Goal: Entertainment & Leisure: Consume media (video, audio)

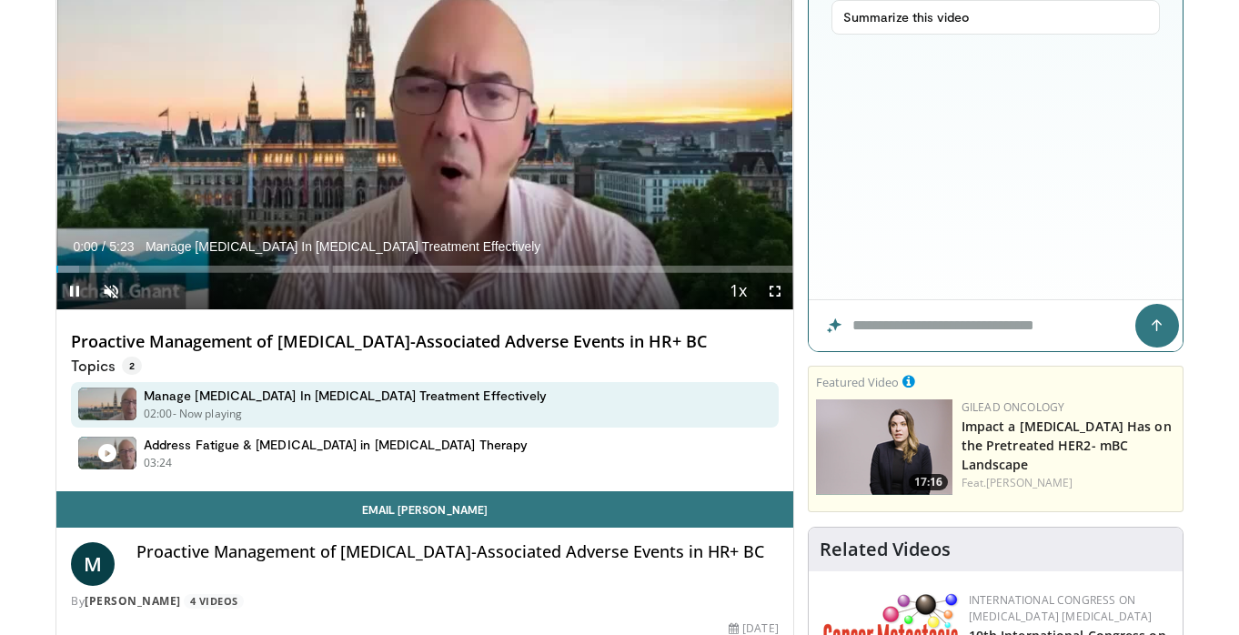
scroll to position [221, 0]
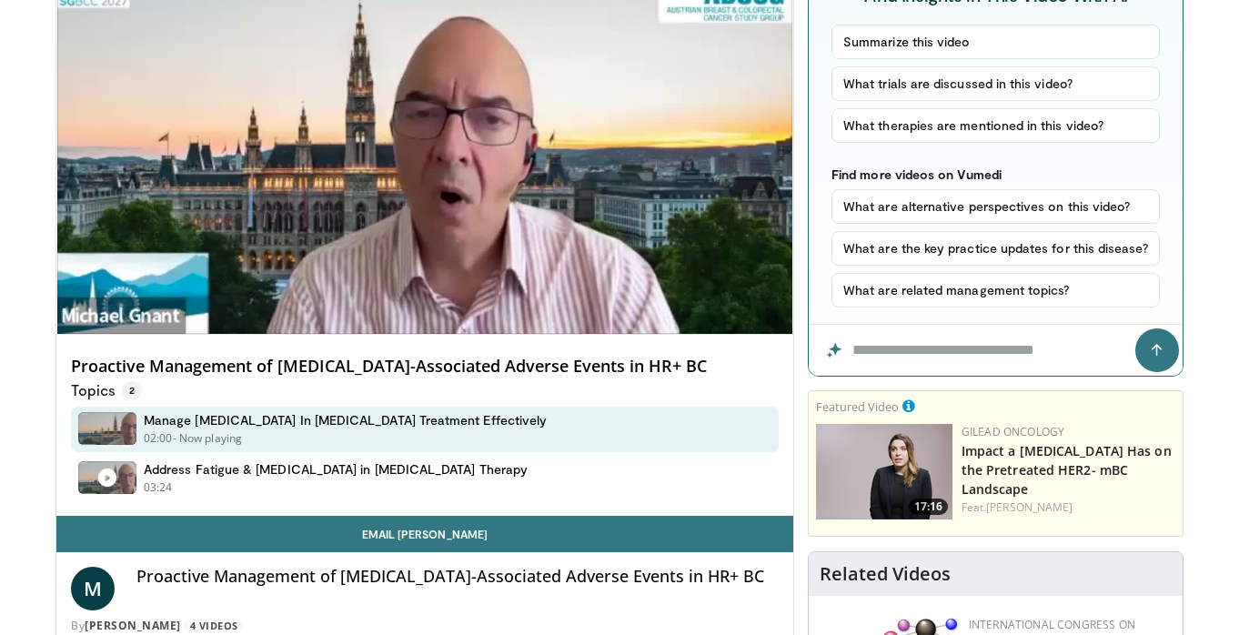
click at [156, 351] on div "Proactive Management of [MEDICAL_DATA]-Associated Adverse Events in HR+ BC Topi…" at bounding box center [424, 426] width 737 height 182
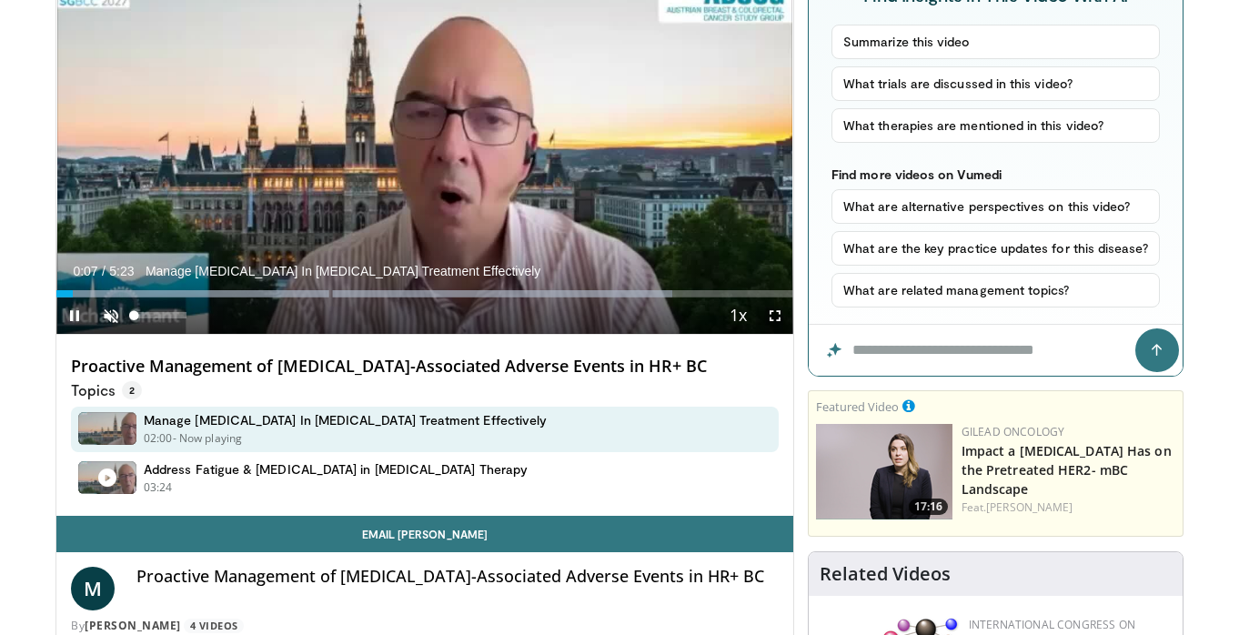
click at [106, 315] on span "Video Player" at bounding box center [111, 315] width 36 height 36
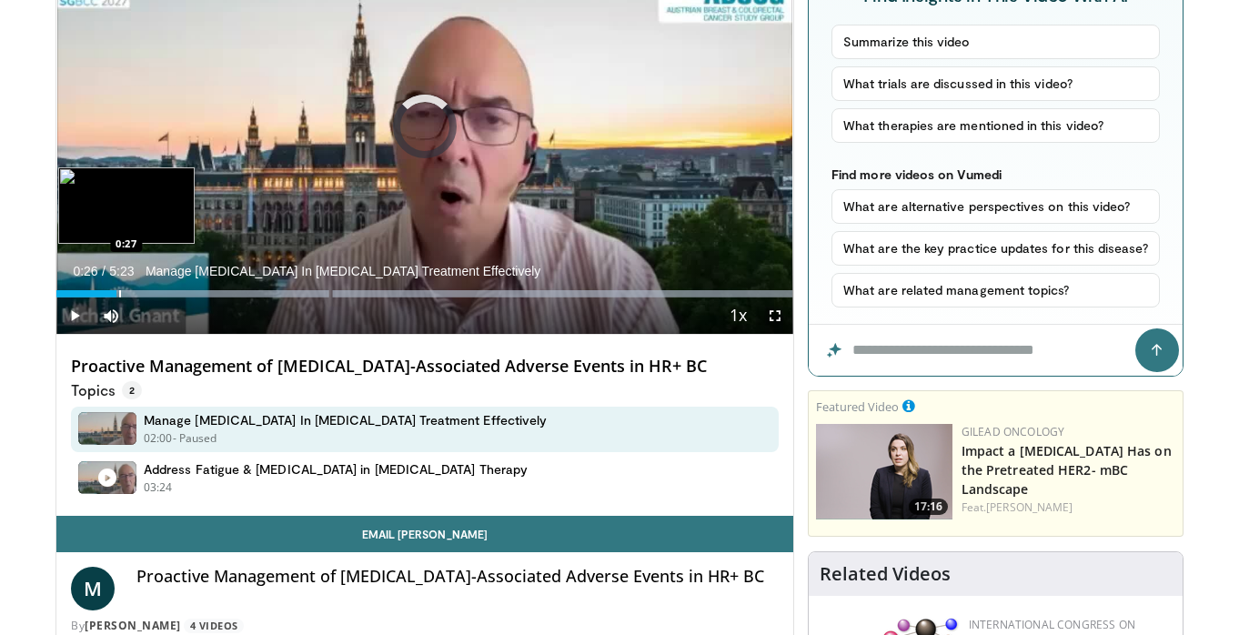
drag, startPoint x: 99, startPoint y: 295, endPoint x: 120, endPoint y: 295, distance: 20.9
click at [120, 295] on div "Progress Bar" at bounding box center [120, 293] width 2 height 7
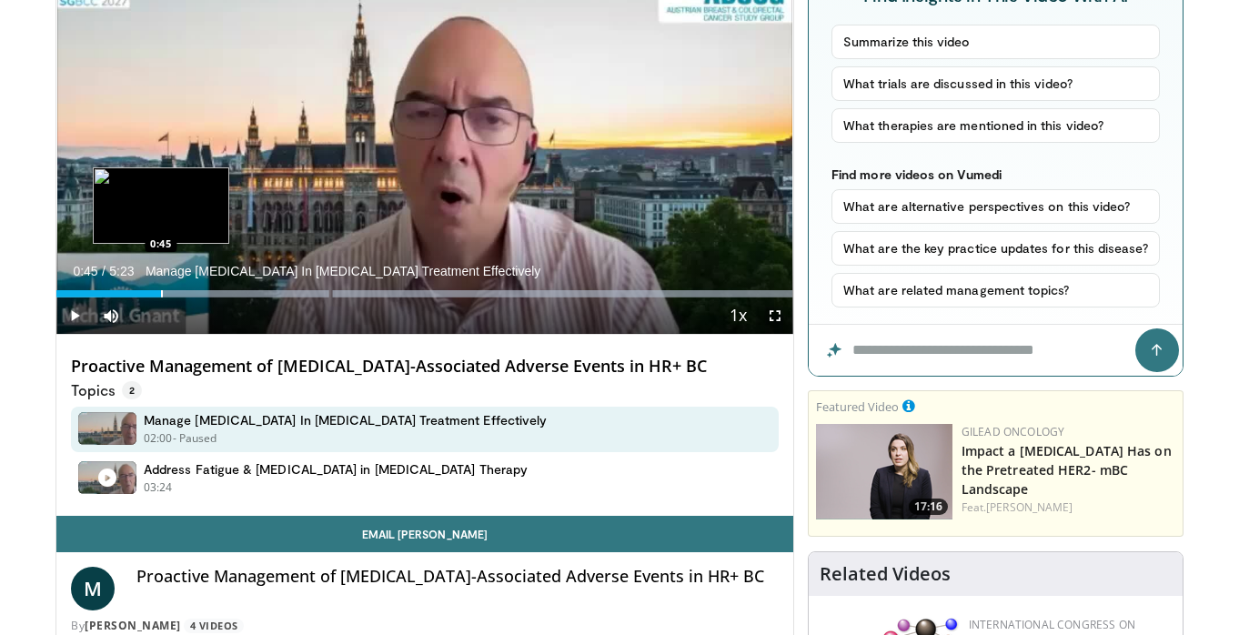
drag, startPoint x: 140, startPoint y: 294, endPoint x: 161, endPoint y: 294, distance: 20.9
click at [161, 294] on div "Progress Bar" at bounding box center [162, 293] width 2 height 7
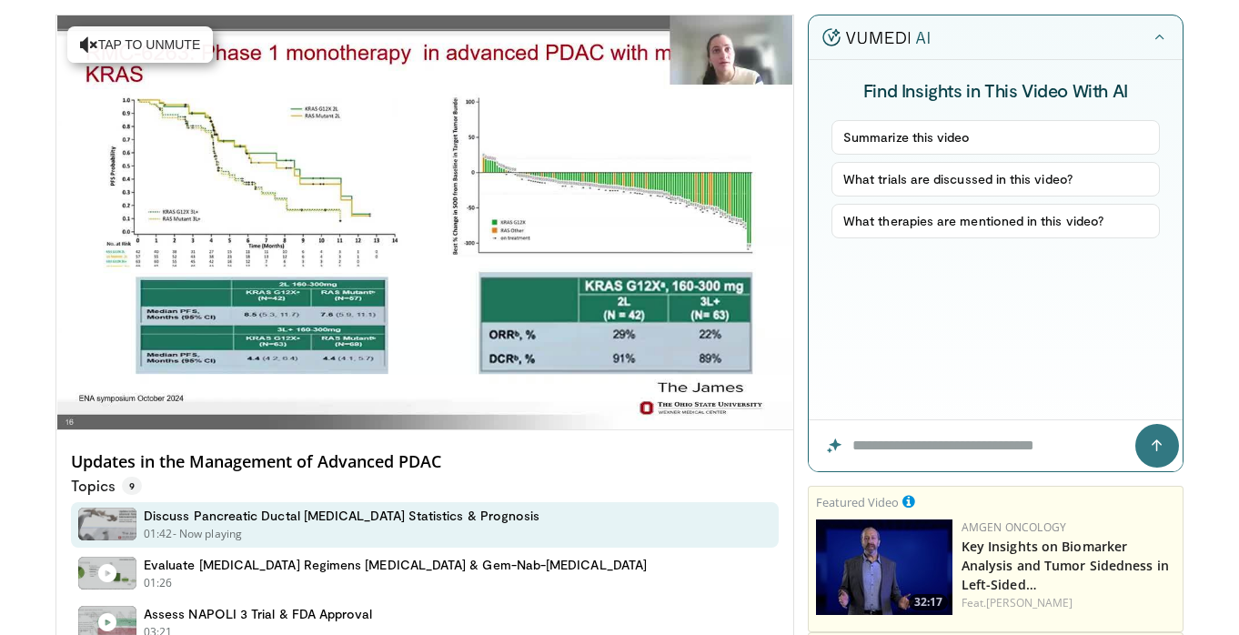
scroll to position [136, 0]
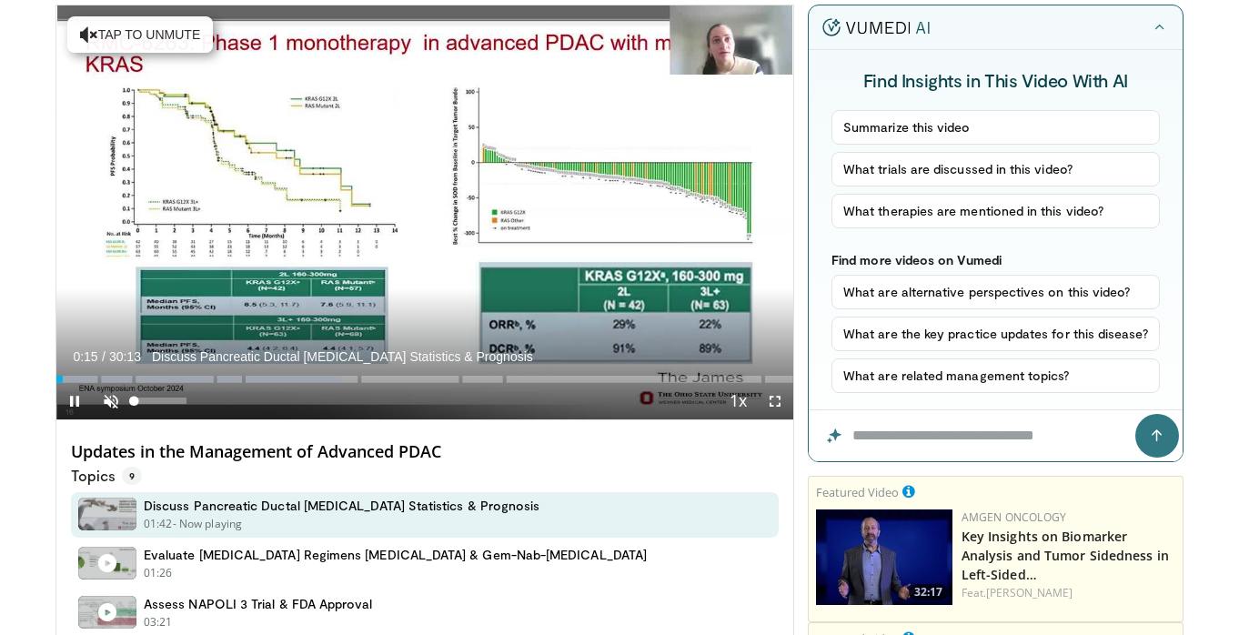
click at [107, 405] on span "Video Player" at bounding box center [111, 401] width 36 height 36
click at [771, 397] on span "Video Player" at bounding box center [775, 401] width 36 height 36
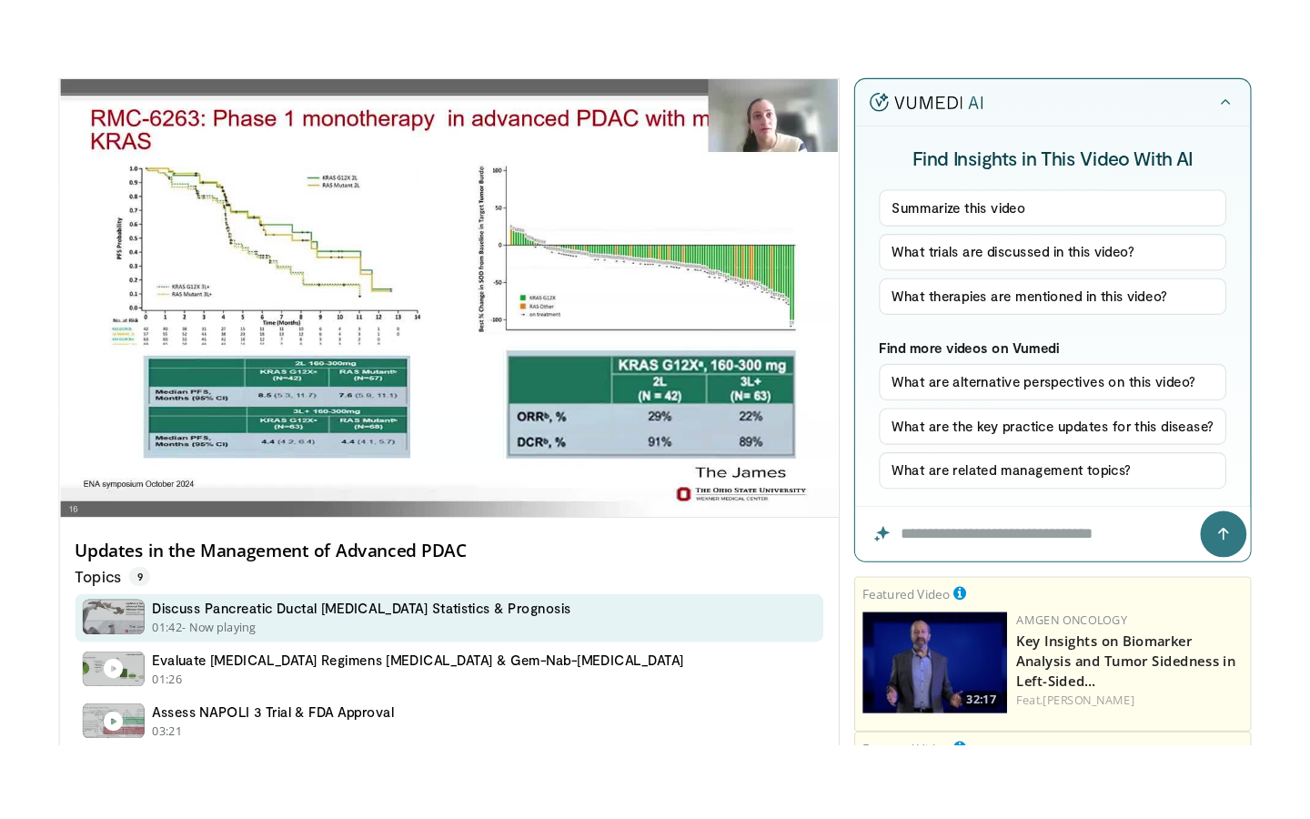
scroll to position [0, 0]
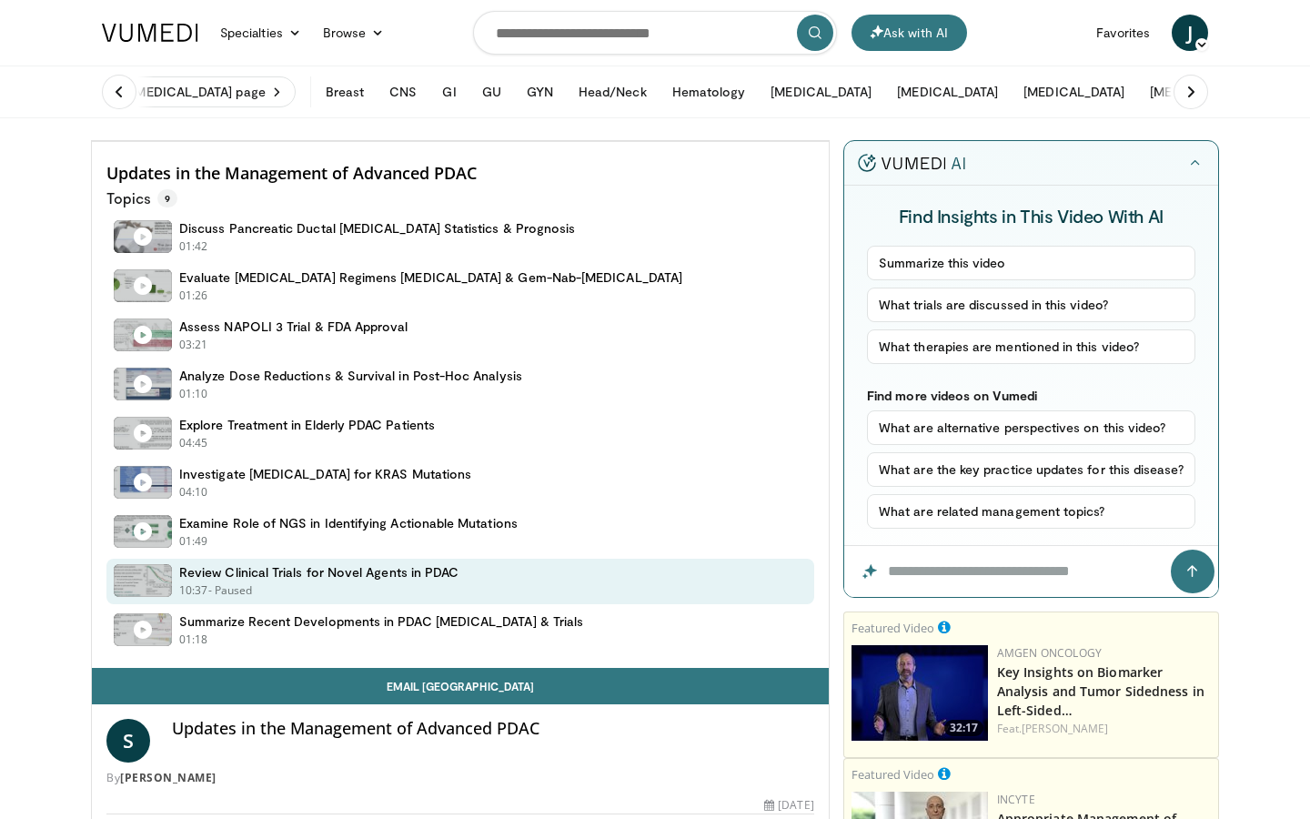
drag, startPoint x: 943, startPoint y: 774, endPoint x: 964, endPoint y: 774, distance: 20.9
click at [1056, 105] on div "Progress Bar" at bounding box center [1057, 100] width 2 height 7
drag, startPoint x: 974, startPoint y: 780, endPoint x: 990, endPoint y: 780, distance: 15.5
click at [1081, 105] on div "Progress Bar" at bounding box center [1082, 100] width 2 height 7
click at [829, 142] on video-js "**********" at bounding box center [460, 141] width 737 height 1
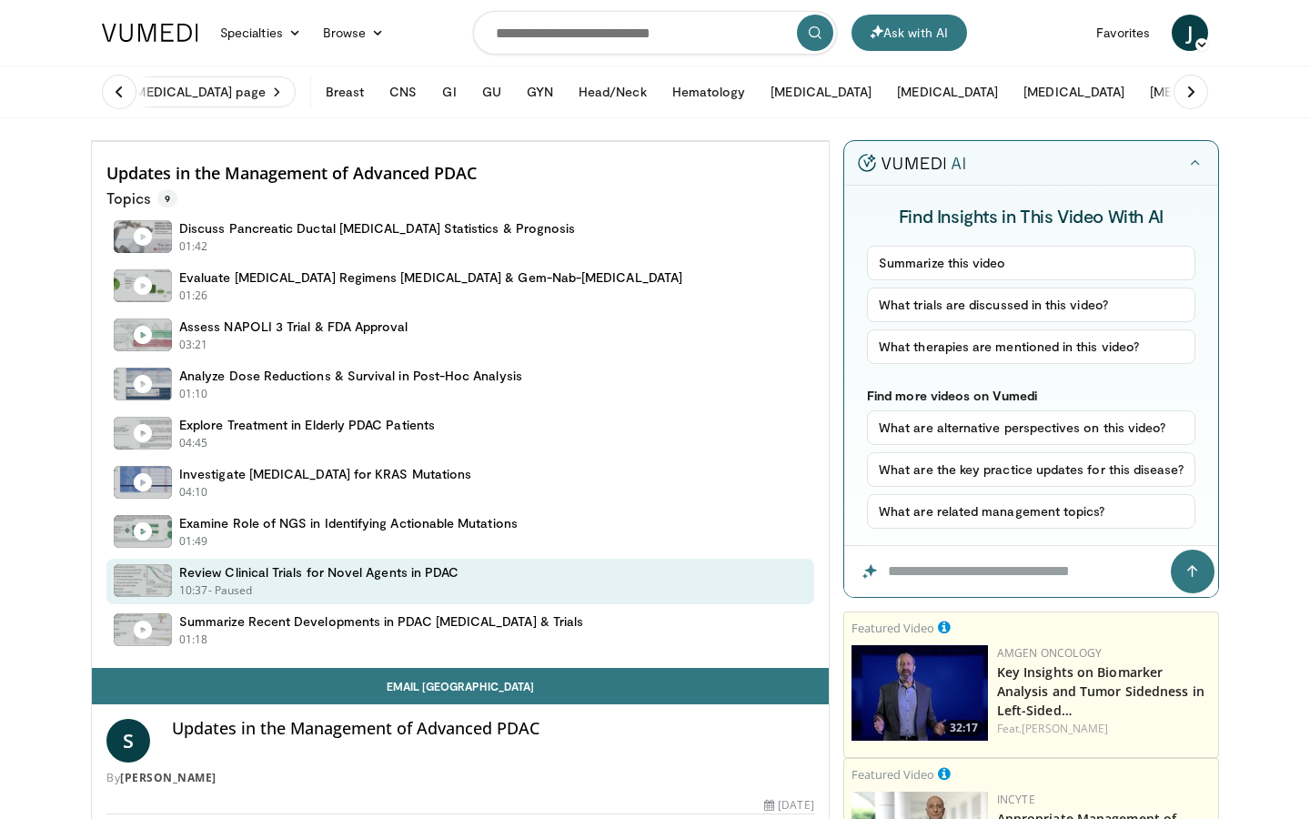
drag, startPoint x: 993, startPoint y: 779, endPoint x: 1011, endPoint y: 780, distance: 17.4
click at [1102, 105] on div "Progress Bar" at bounding box center [1103, 100] width 2 height 7
drag, startPoint x: 1018, startPoint y: 778, endPoint x: 1055, endPoint y: 778, distance: 37.3
click at [1146, 105] on div "Progress Bar" at bounding box center [1147, 100] width 2 height 7
drag, startPoint x: 1086, startPoint y: 778, endPoint x: 1111, endPoint y: 782, distance: 25.0
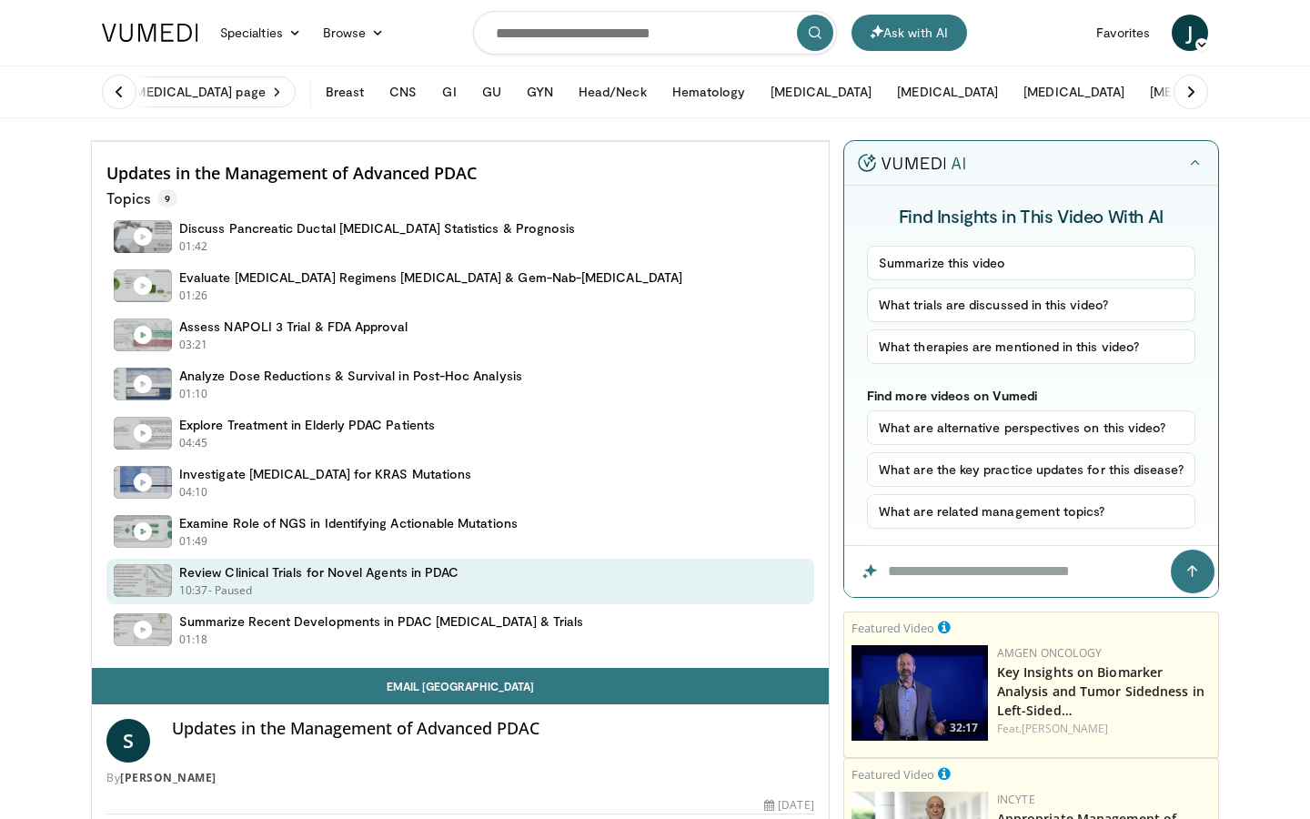
click at [829, 141] on div "Current Time 25:36 / Duration 30:13 Review Clinical Trials for Novel Agents in …" at bounding box center [460, 123] width 737 height 36
drag, startPoint x: 1117, startPoint y: 779, endPoint x: 1147, endPoint y: 779, distance: 30.0
click at [1238, 105] on div "Progress Bar" at bounding box center [1239, 100] width 2 height 7
drag, startPoint x: 1151, startPoint y: 778, endPoint x: 1172, endPoint y: 778, distance: 20.9
click at [1262, 105] on div "Progress Bar" at bounding box center [1263, 100] width 2 height 7
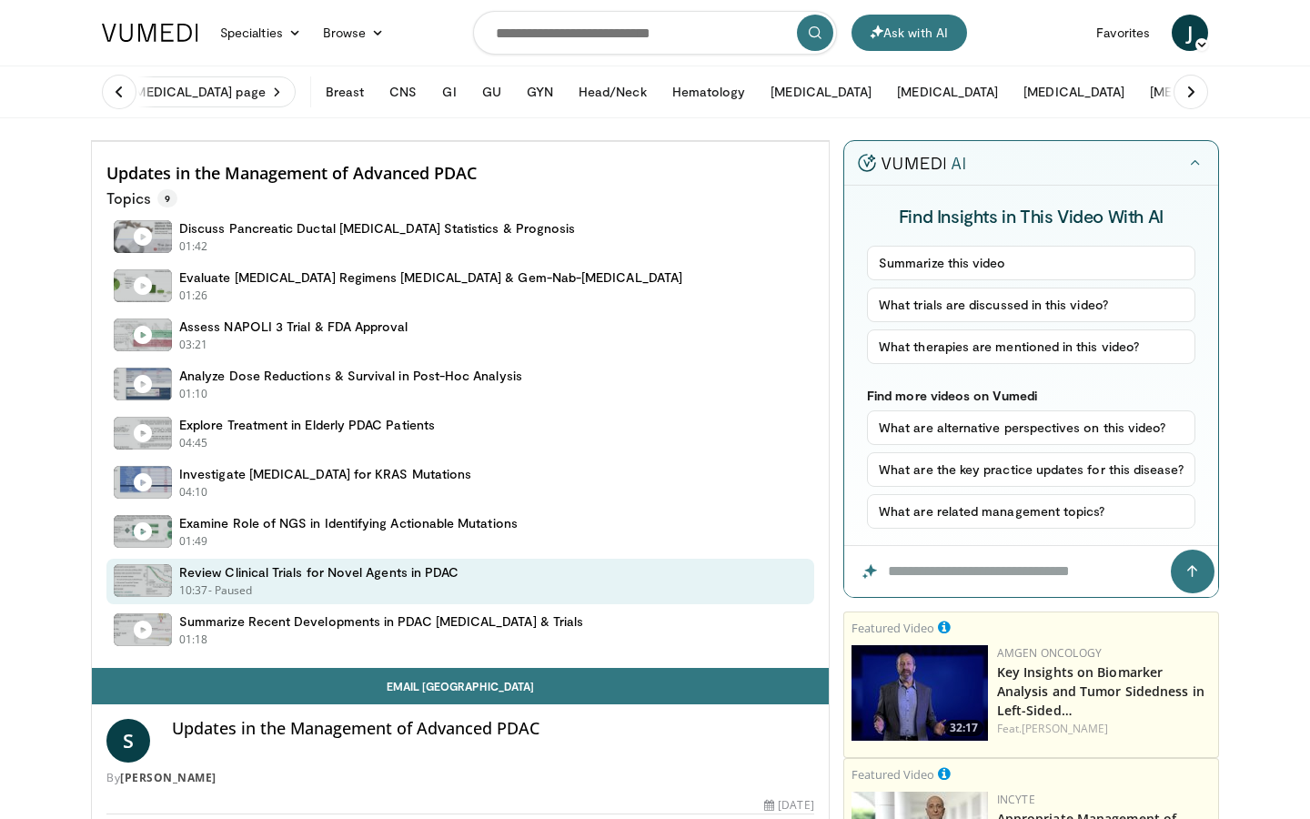
drag, startPoint x: 1172, startPoint y: 777, endPoint x: 1193, endPoint y: 775, distance: 21.9
click at [1284, 105] on div "Progress Bar" at bounding box center [1285, 100] width 2 height 7
drag, startPoint x: 1193, startPoint y: 775, endPoint x: 1215, endPoint y: 775, distance: 21.8
click at [1307, 105] on div "Progress Bar" at bounding box center [1308, 100] width 2 height 7
drag, startPoint x: 1227, startPoint y: 778, endPoint x: 1244, endPoint y: 778, distance: 17.3
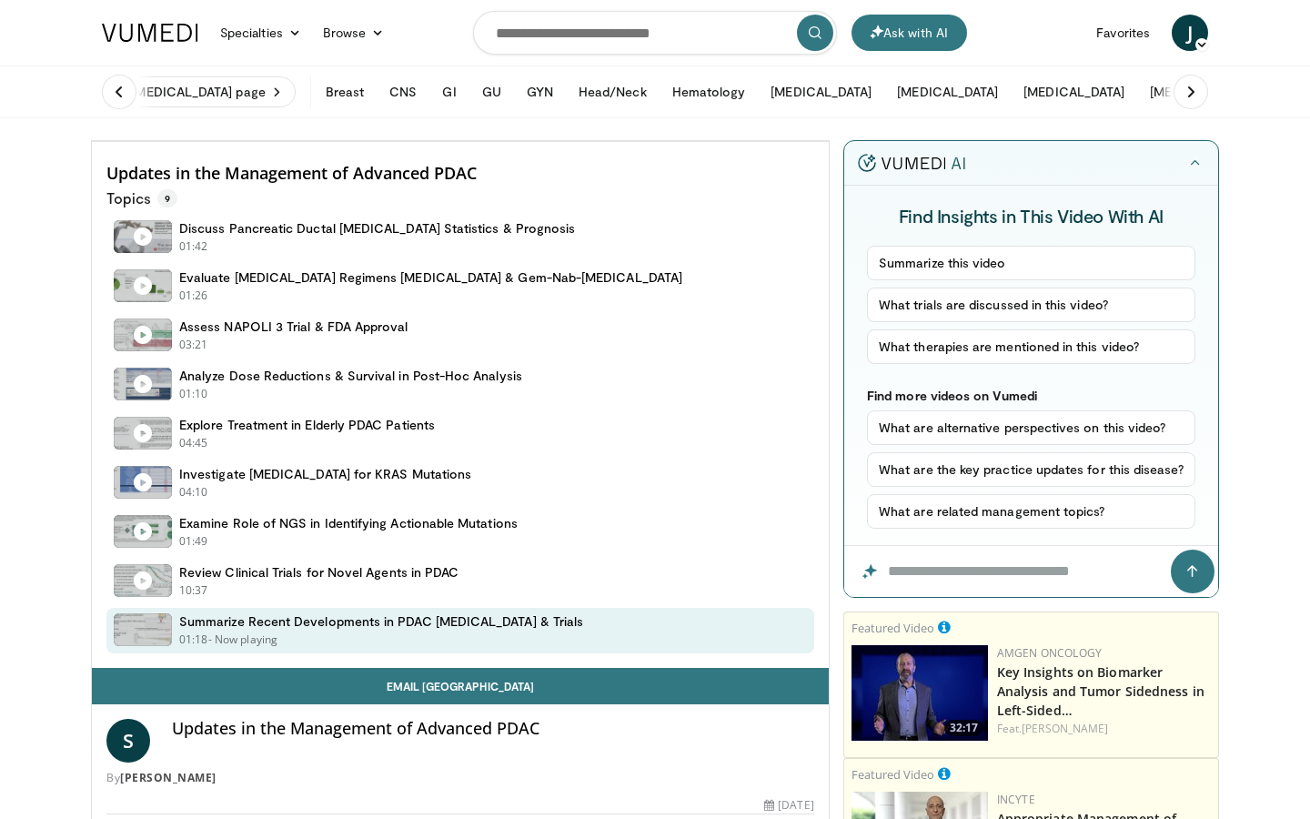
drag, startPoint x: 1253, startPoint y: 777, endPoint x: 1263, endPoint y: 777, distance: 10.0
